Goal: Task Accomplishment & Management: Manage account settings

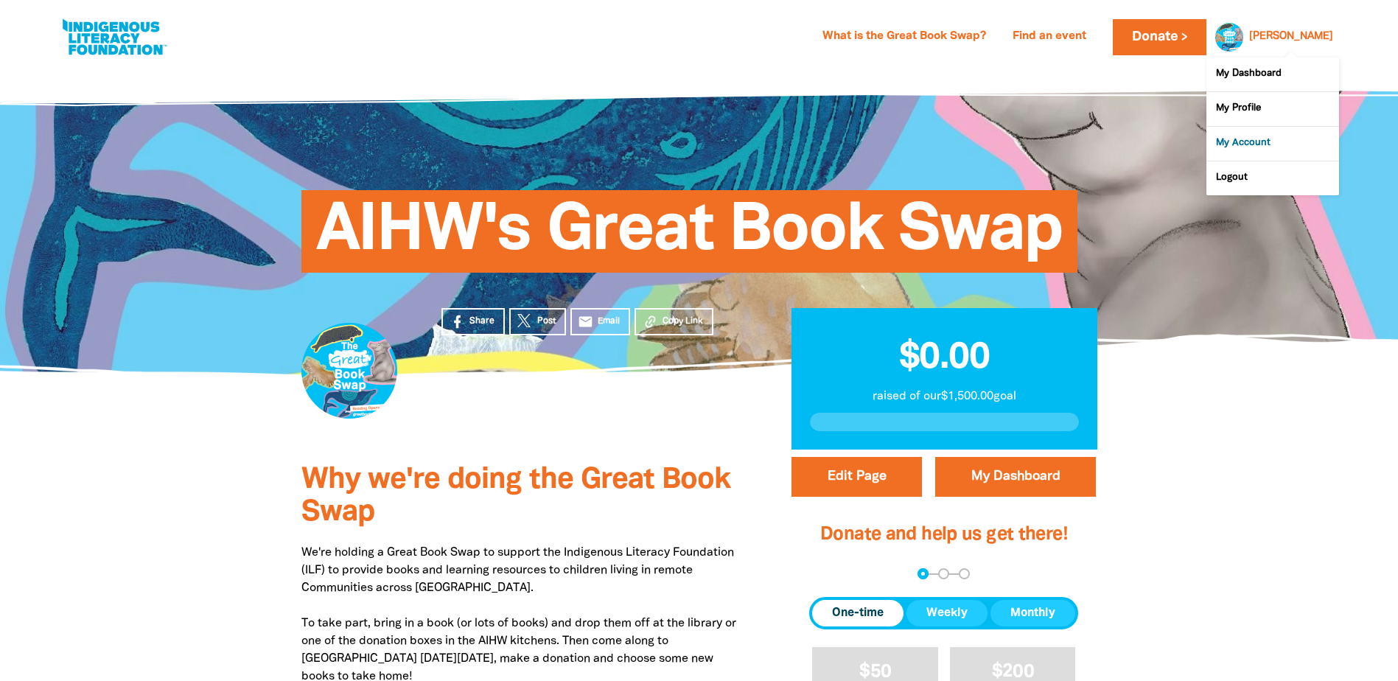
click at [1228, 142] on link "My Account" at bounding box center [1273, 144] width 133 height 34
select select "AU"
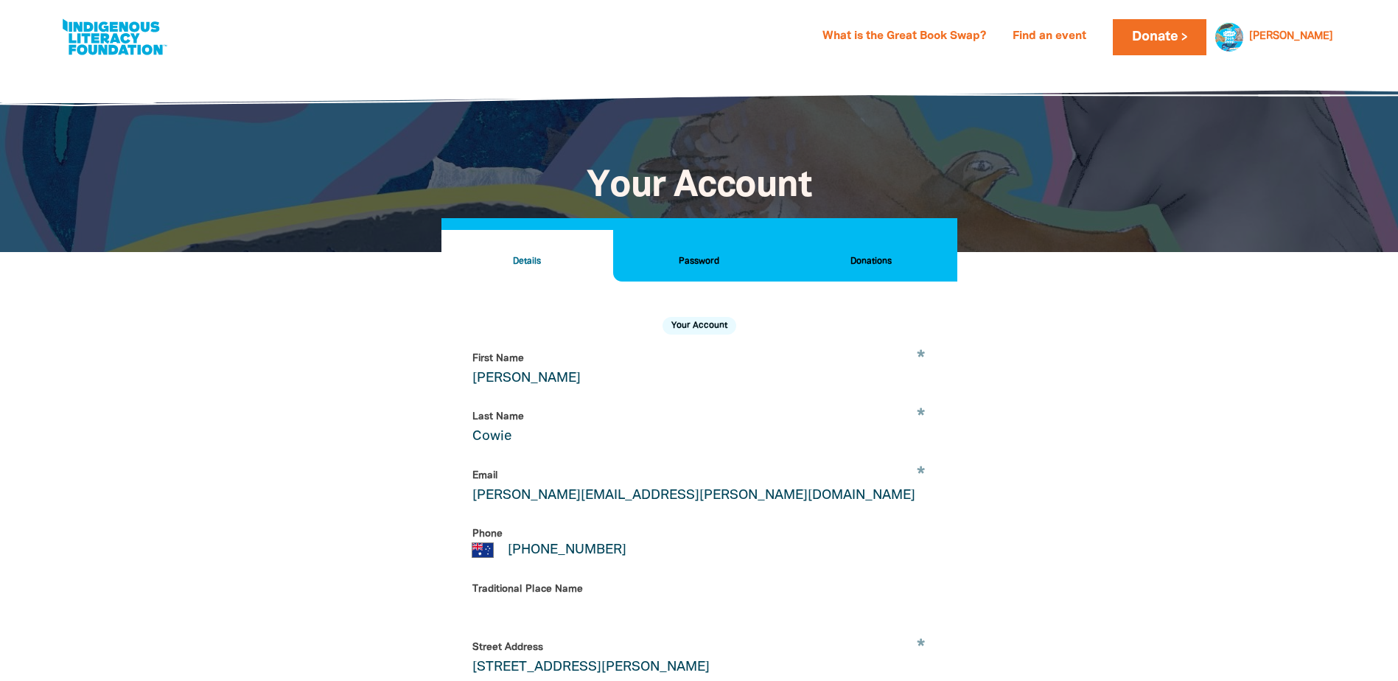
click at [700, 259] on h2 "Password" at bounding box center [699, 262] width 148 height 16
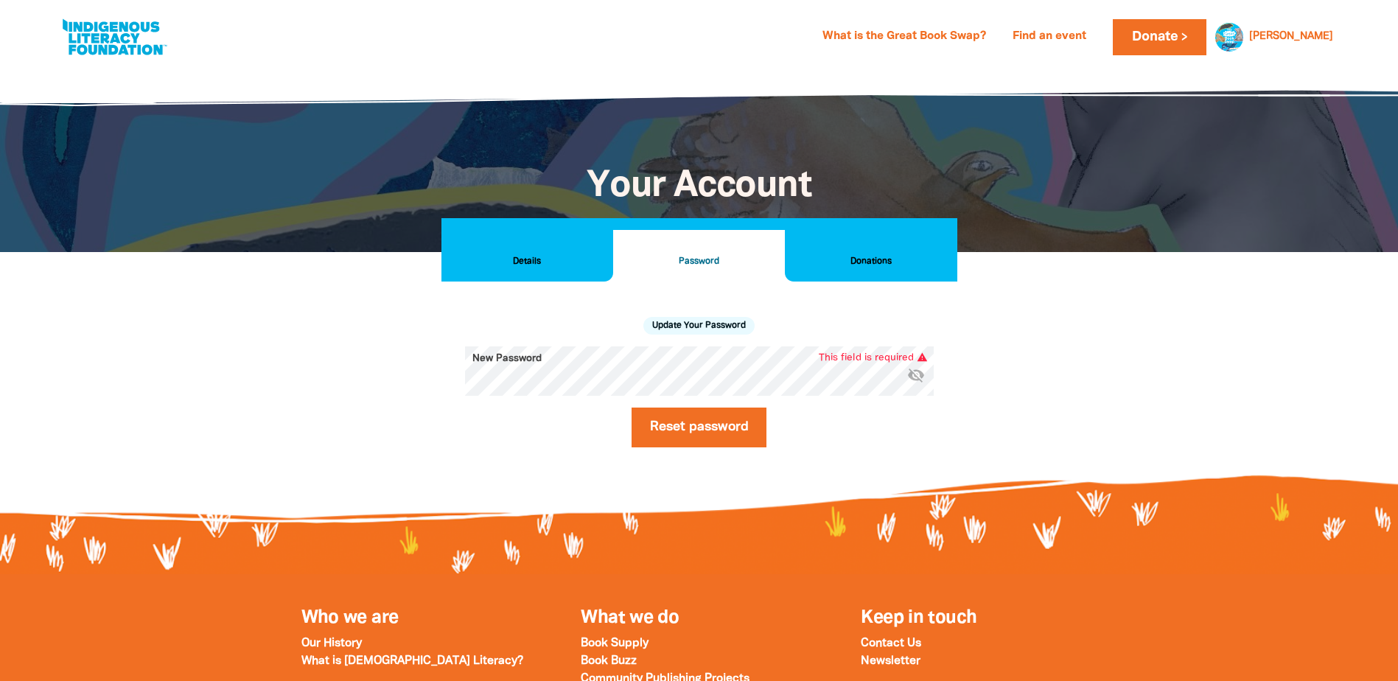
click at [913, 377] on icon "visibility_off" at bounding box center [916, 375] width 18 height 18
click at [700, 424] on button "Reset password" at bounding box center [700, 428] width 136 height 40
click at [1345, 34] on div "What is the Great Book Swap? Find an event Log In Sign Up Donate [PERSON_NAME] …" at bounding box center [699, 37] width 1310 height 74
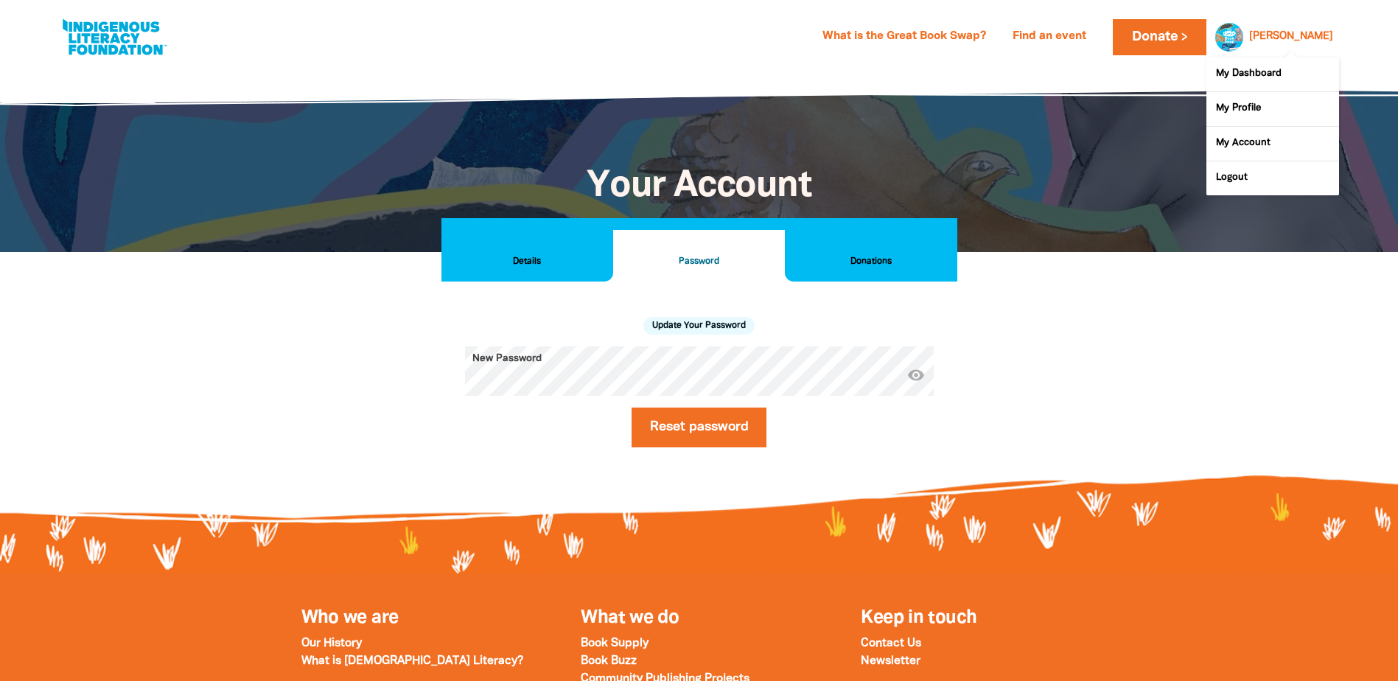
click at [1307, 29] on div "[PERSON_NAME]" at bounding box center [1292, 37] width 96 height 22
click at [1231, 175] on link "Logout" at bounding box center [1273, 178] width 133 height 34
